Goal: Contribute content

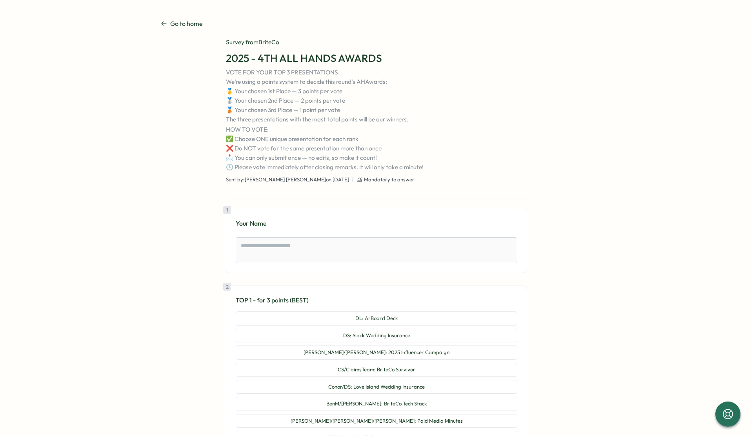
type textarea "*"
click at [408, 240] on textarea at bounding box center [376, 251] width 281 height 26
type textarea "*"
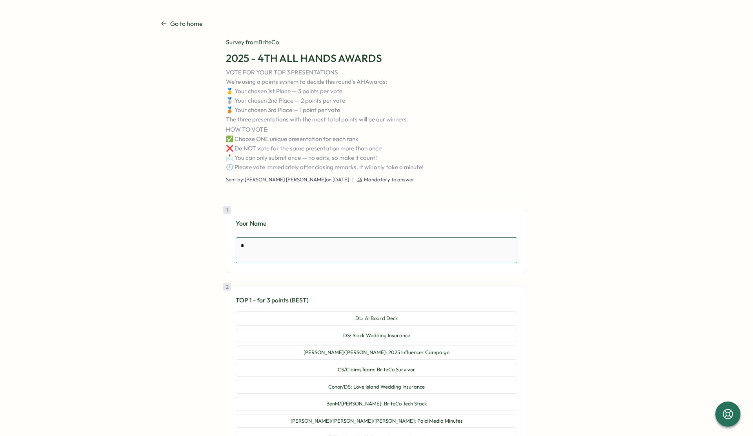
type textarea "**"
type textarea "*"
type textarea "***"
type textarea "*"
type textarea "****"
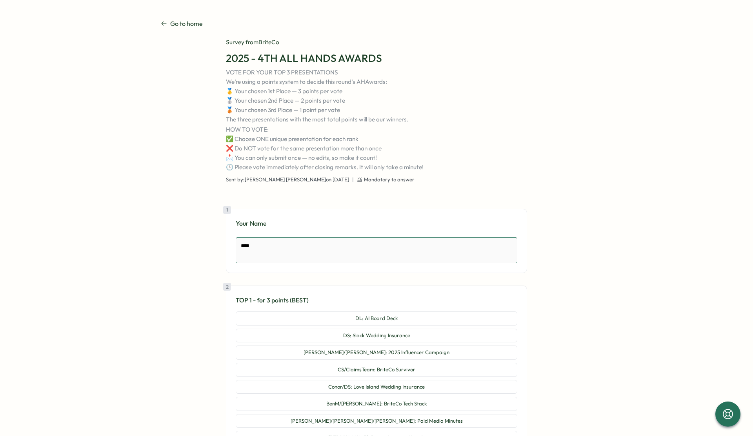
type textarea "*"
type textarea "*****"
type textarea "*"
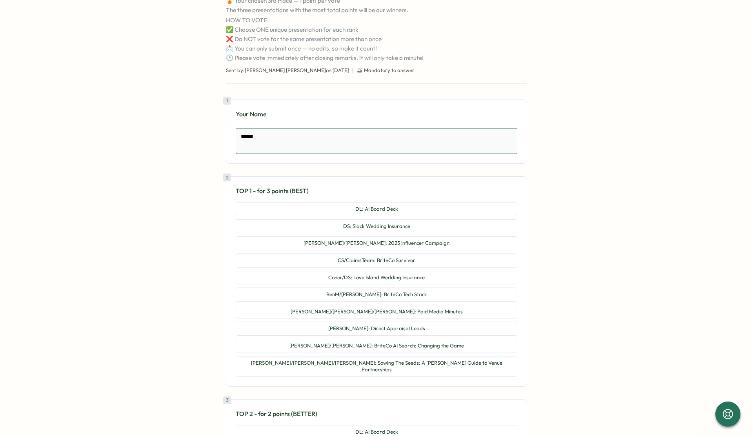
scroll to position [116, 0]
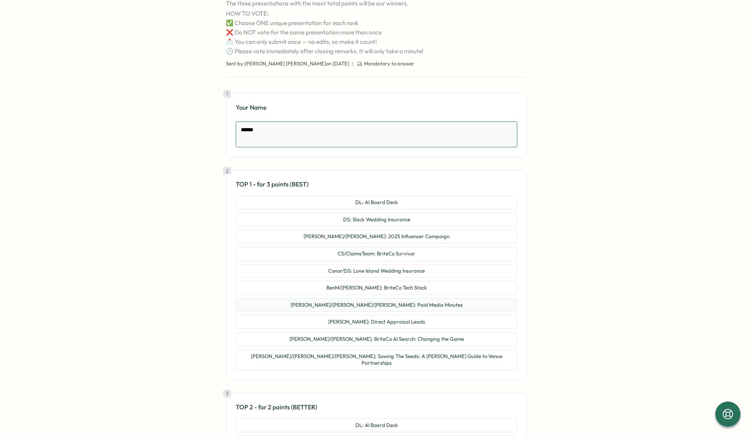
type textarea "******"
click at [442, 307] on button "[PERSON_NAME]/[PERSON_NAME]/[PERSON_NAME]: Paid Media Minutes" at bounding box center [376, 305] width 281 height 14
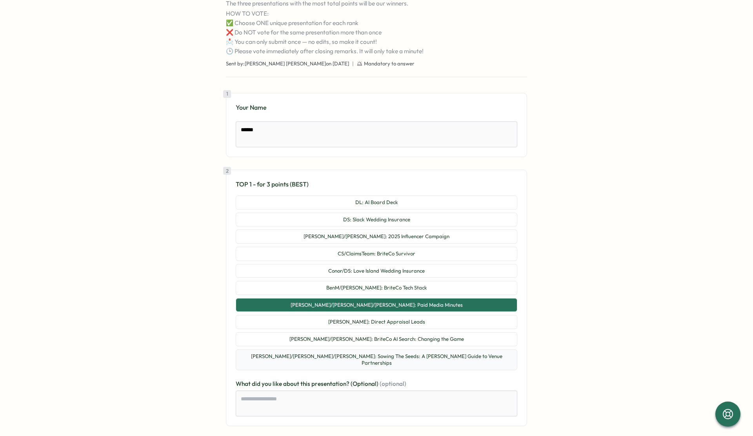
click at [446, 351] on button "[PERSON_NAME]/[PERSON_NAME]/[PERSON_NAME]: Sowing The Seeds: A [PERSON_NAME] Gu…" at bounding box center [376, 360] width 281 height 21
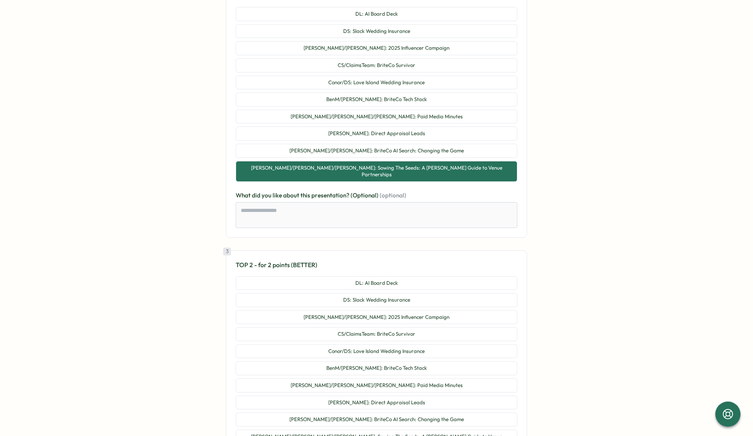
scroll to position [306, 0]
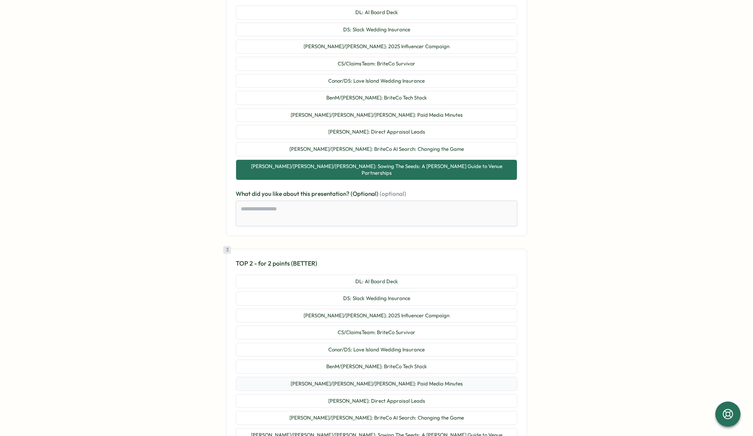
click at [391, 377] on button "[PERSON_NAME]/[PERSON_NAME]/[PERSON_NAME]: Paid Media Minutes" at bounding box center [376, 384] width 281 height 14
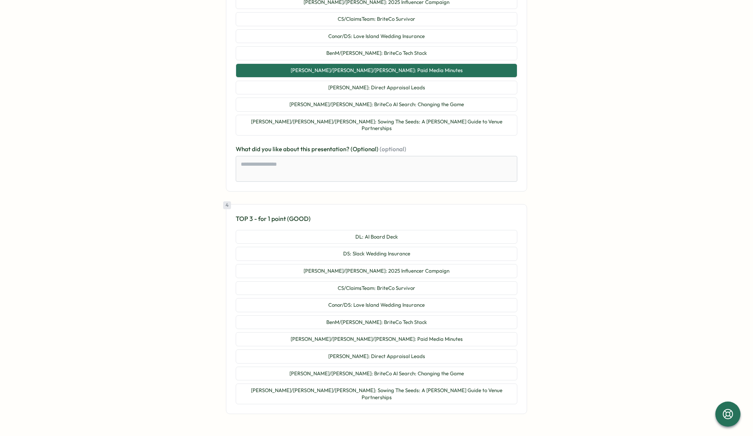
scroll to position [655, 0]
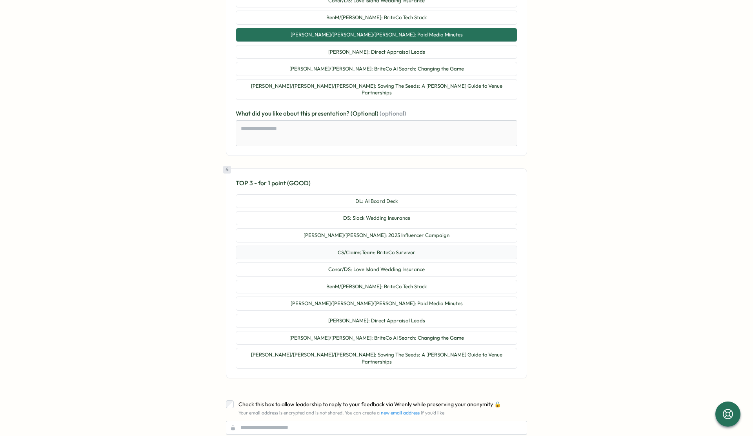
click at [419, 246] on button "CS/ClaimsTeam: BriteCo Survivor" at bounding box center [376, 253] width 281 height 14
type textarea "*"
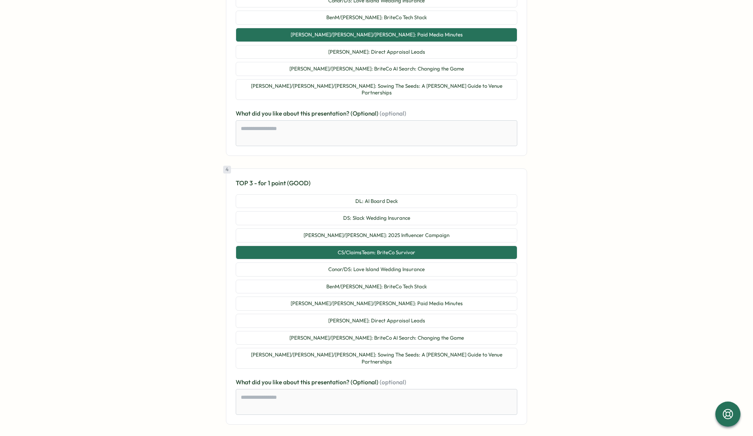
scroll to position [722, 0]
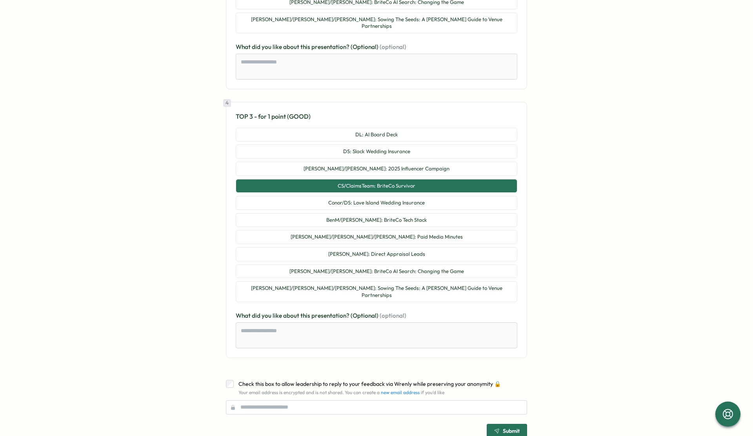
click at [499, 428] on div "Submit" at bounding box center [506, 430] width 25 height 5
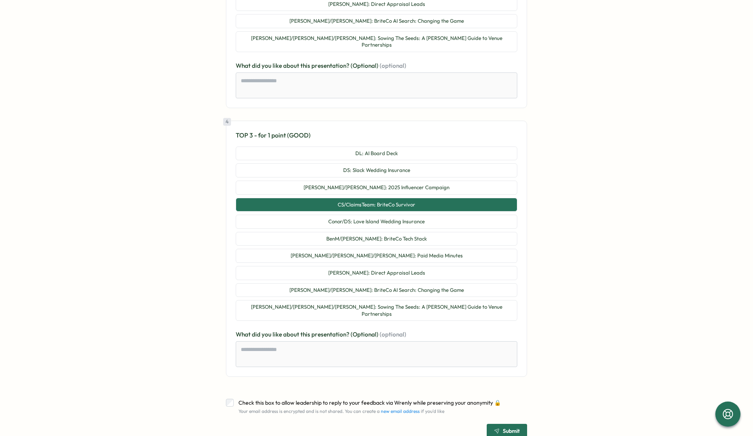
click at [512, 428] on span "Submit" at bounding box center [511, 430] width 17 height 5
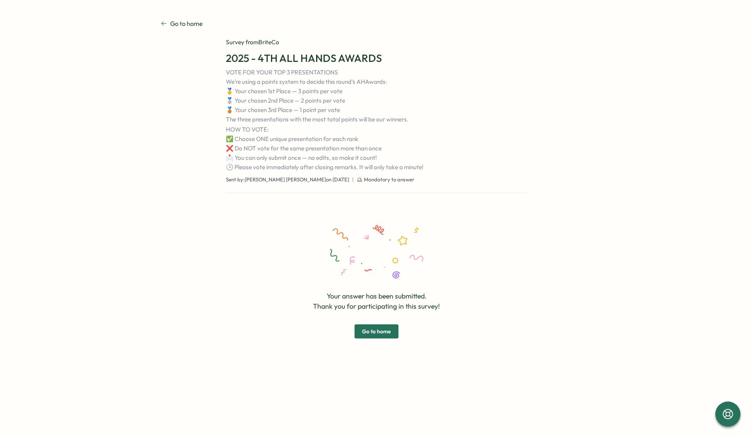
scroll to position [0, 0]
click at [391, 332] on button "Go to home" at bounding box center [376, 332] width 44 height 14
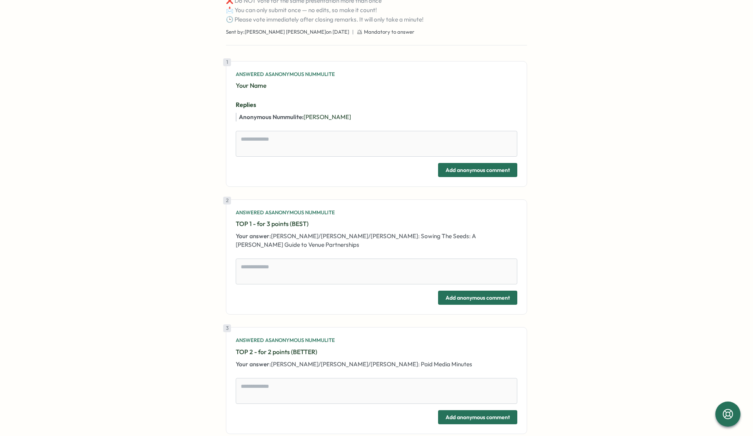
scroll to position [275, 0]
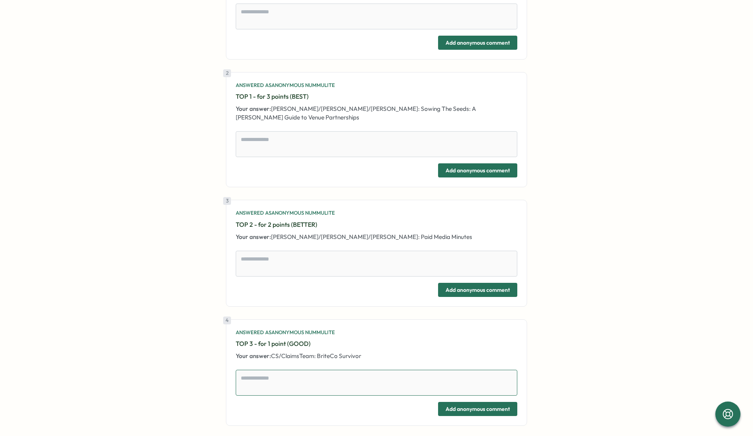
click at [305, 370] on textarea at bounding box center [376, 383] width 281 height 26
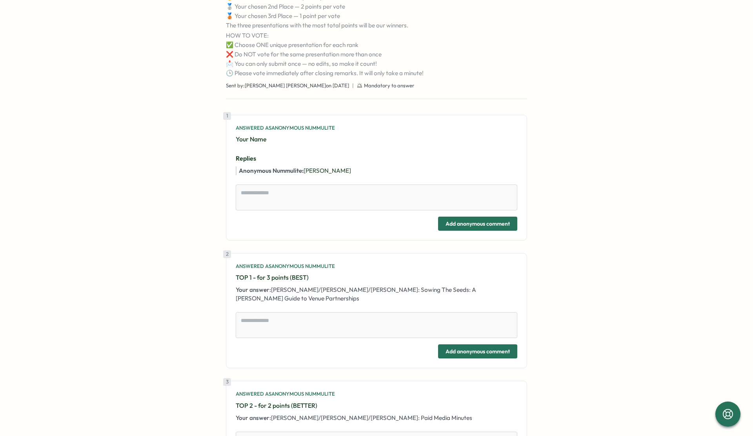
scroll to position [111, 0]
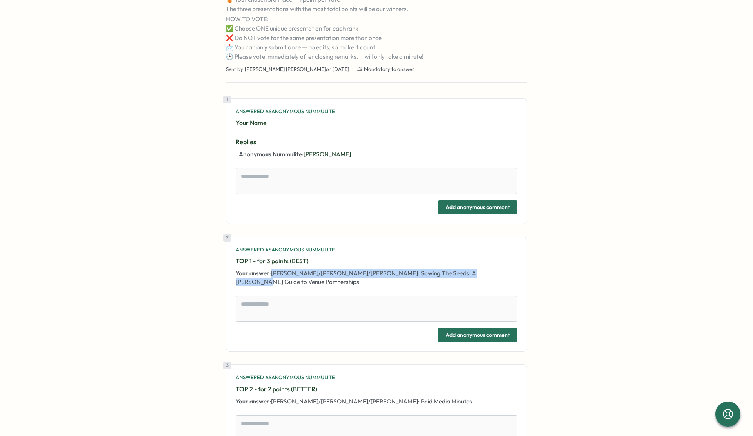
drag, startPoint x: 474, startPoint y: 274, endPoint x: 271, endPoint y: 272, distance: 203.1
click at [271, 272] on p "Your answer: Brian/Anna/Jeff: Sowing The Seeds: A Farmer's Guide to Venue Partn…" at bounding box center [376, 277] width 281 height 17
copy span "[PERSON_NAME]/[PERSON_NAME]/[PERSON_NAME]: Sowing The Seeds: A [PERSON_NAME] Gu…"
click at [387, 331] on div "Add anonymous comment" at bounding box center [376, 335] width 281 height 14
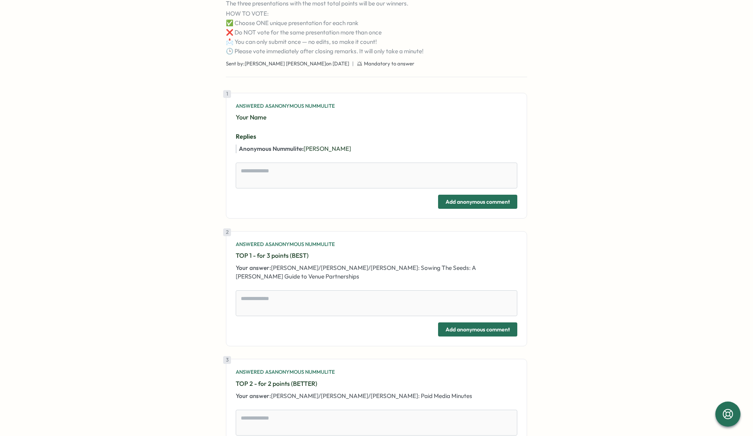
scroll to position [123, 0]
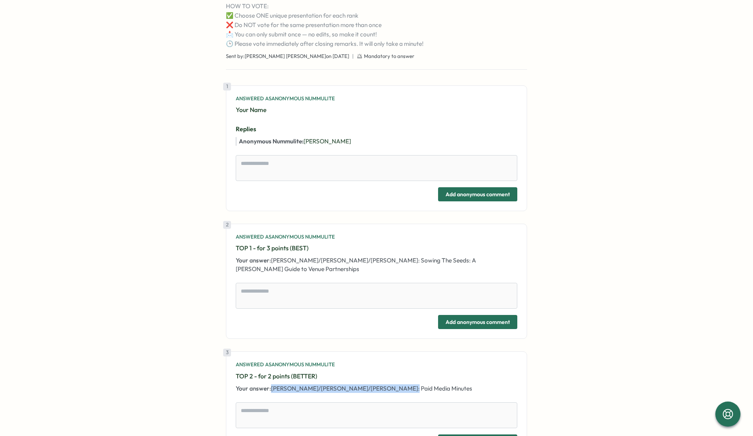
drag, startPoint x: 367, startPoint y: 375, endPoint x: 271, endPoint y: 380, distance: 96.6
click at [271, 385] on p "Your answer: Dylanne/Hannah/LaurenN: Paid Media Minutes" at bounding box center [376, 389] width 281 height 9
copy span "[PERSON_NAME]/[PERSON_NAME]/[PERSON_NAME]: Paid Media Minutes"
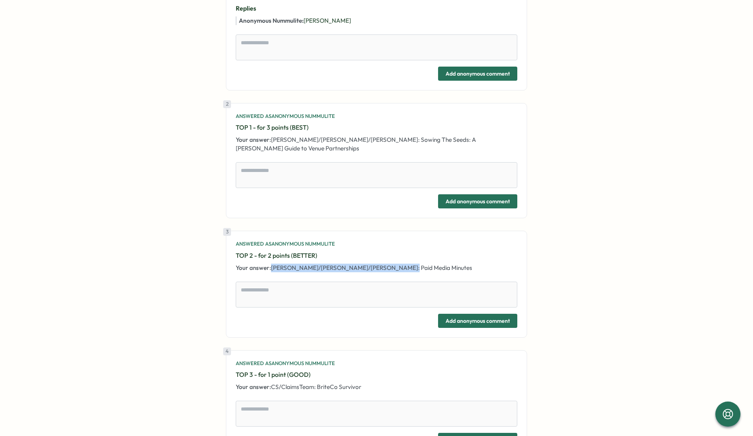
scroll to position [275, 0]
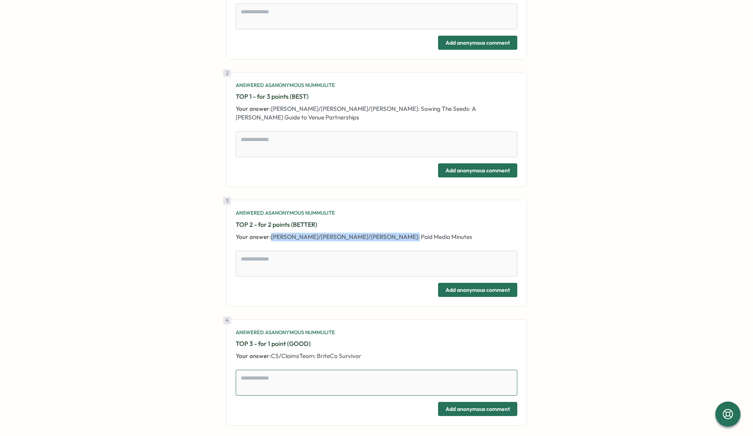
click at [385, 370] on textarea at bounding box center [376, 383] width 281 height 26
drag, startPoint x: 352, startPoint y: 351, endPoint x: 271, endPoint y: 345, distance: 81.7
click at [271, 352] on p "Your answer: CS/ClaimsTeam: BriteCo Survivor" at bounding box center [376, 356] width 281 height 9
copy span "CS/ClaimsTeam: BriteCo Survivor"
type textarea "*"
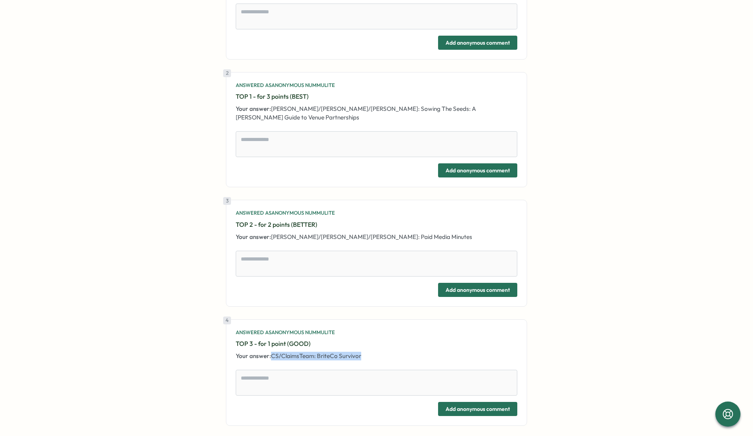
scroll to position [0, 0]
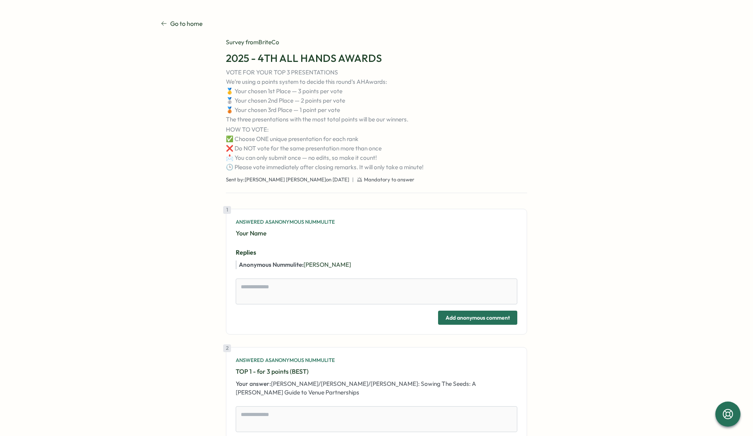
click at [261, 43] on div "Survey from BriteCo" at bounding box center [376, 42] width 301 height 9
click at [188, 28] on p "Go to home" at bounding box center [186, 24] width 33 height 10
